Goal: Navigation & Orientation: Find specific page/section

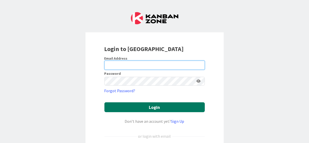
type input "[EMAIL_ADDRESS][DOMAIN_NAME]"
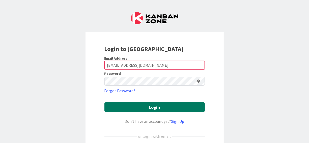
drag, startPoint x: 152, startPoint y: 107, endPoint x: 154, endPoint y: 107, distance: 2.5
click at [152, 107] on button "Login" at bounding box center [154, 107] width 100 height 10
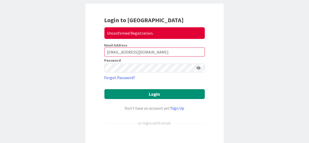
scroll to position [76, 0]
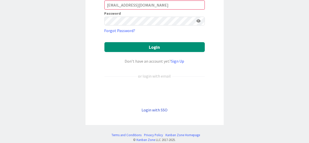
click at [161, 109] on link "Login with SSO" at bounding box center [154, 109] width 26 height 5
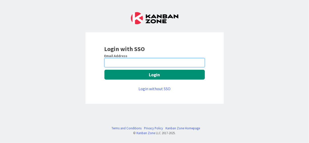
click at [152, 62] on input "email" at bounding box center [154, 62] width 100 height 9
type input "[EMAIL_ADDRESS][DOMAIN_NAME]"
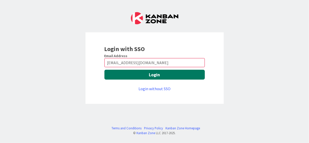
click at [152, 73] on button "Login" at bounding box center [154, 75] width 100 height 10
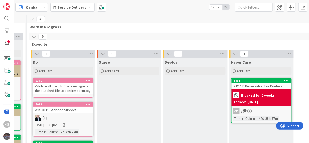
scroll to position [25, 323]
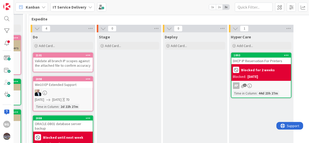
click at [72, 66] on div "Validate all branch IP scopes against the attached file to confirm accuracy" at bounding box center [63, 62] width 60 height 11
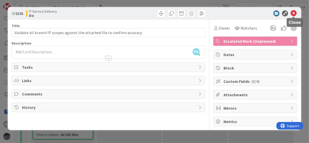
click at [294, 13] on icon at bounding box center [293, 13] width 6 height 6
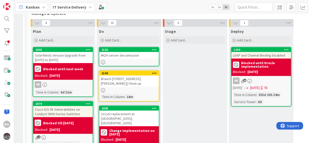
scroll to position [277, 323]
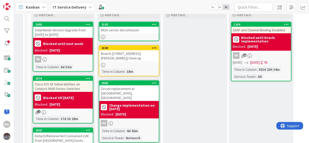
click at [65, 85] on div "Cisco IOS XE Vulnerabilities on Catalyst 9000 Series Switches" at bounding box center [63, 86] width 60 height 11
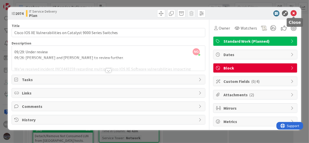
click at [294, 14] on icon at bounding box center [293, 13] width 6 height 6
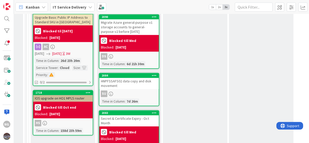
scroll to position [529, 323]
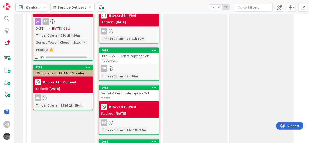
click at [77, 70] on div "IOS upgrade on HO1 MPLS router" at bounding box center [63, 73] width 60 height 7
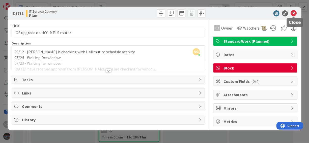
click at [293, 13] on icon at bounding box center [293, 13] width 6 height 6
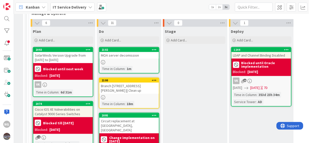
scroll to position [277, 323]
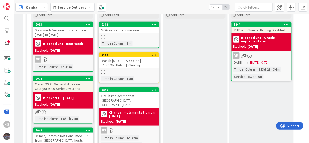
click at [124, 57] on div "Branch 135 Roxana,IL || Clean up" at bounding box center [129, 62] width 60 height 11
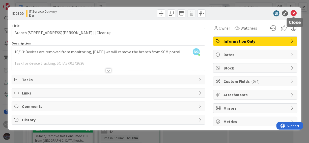
click at [295, 15] on icon at bounding box center [293, 13] width 6 height 6
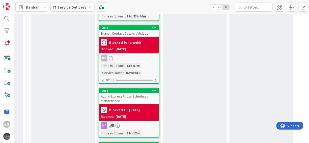
scroll to position [731, 323]
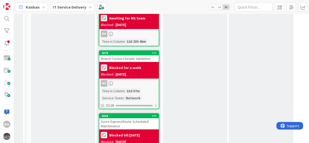
click at [139, 55] on div "Branch Contact Details Validation" at bounding box center [129, 58] width 60 height 7
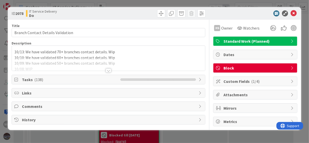
click at [161, 59] on div at bounding box center [108, 64] width 193 height 13
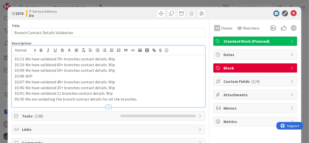
click at [157, 75] on p "10/08: WIP" at bounding box center [108, 76] width 188 height 6
click at [290, 13] on icon at bounding box center [293, 13] width 6 height 6
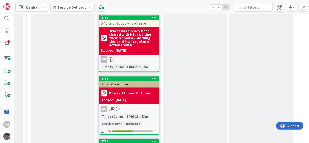
scroll to position [1462, 323]
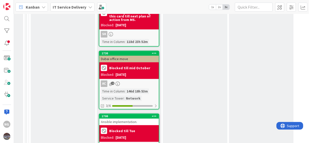
click at [135, 72] on div "Blocked: 09/18/2025" at bounding box center [129, 74] width 56 height 5
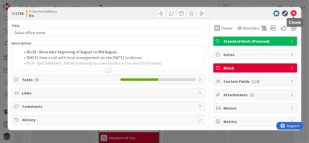
click at [294, 15] on icon at bounding box center [293, 13] width 6 height 6
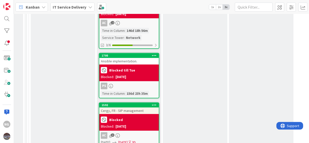
scroll to position [1538, 323]
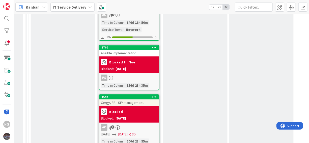
click at [127, 99] on div "Cergy, FR - SIP management" at bounding box center [129, 102] width 60 height 7
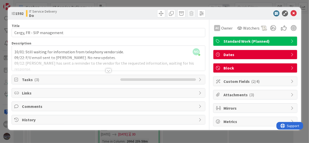
click at [15, 51] on div "NG Naveen Gupta just joined 10/01: Still waiting for information from telephony…" at bounding box center [108, 58] width 193 height 25
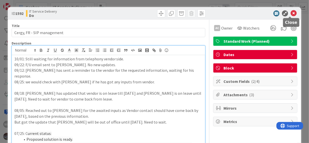
click at [290, 14] on icon at bounding box center [293, 13] width 6 height 6
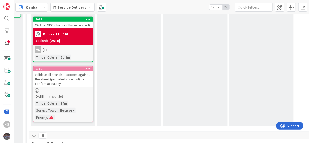
scroll to position [176, 323]
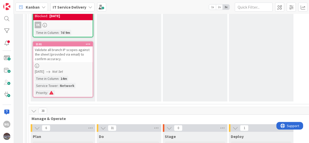
click at [71, 48] on div "Validate all branch IP scopes against the sheet (provided via email) to confirm…" at bounding box center [63, 54] width 60 height 16
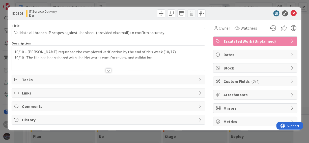
click at [26, 119] on span "History" at bounding box center [109, 119] width 174 height 6
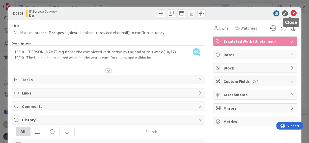
click at [290, 14] on icon at bounding box center [293, 13] width 6 height 6
